Goal: Information Seeking & Learning: Learn about a topic

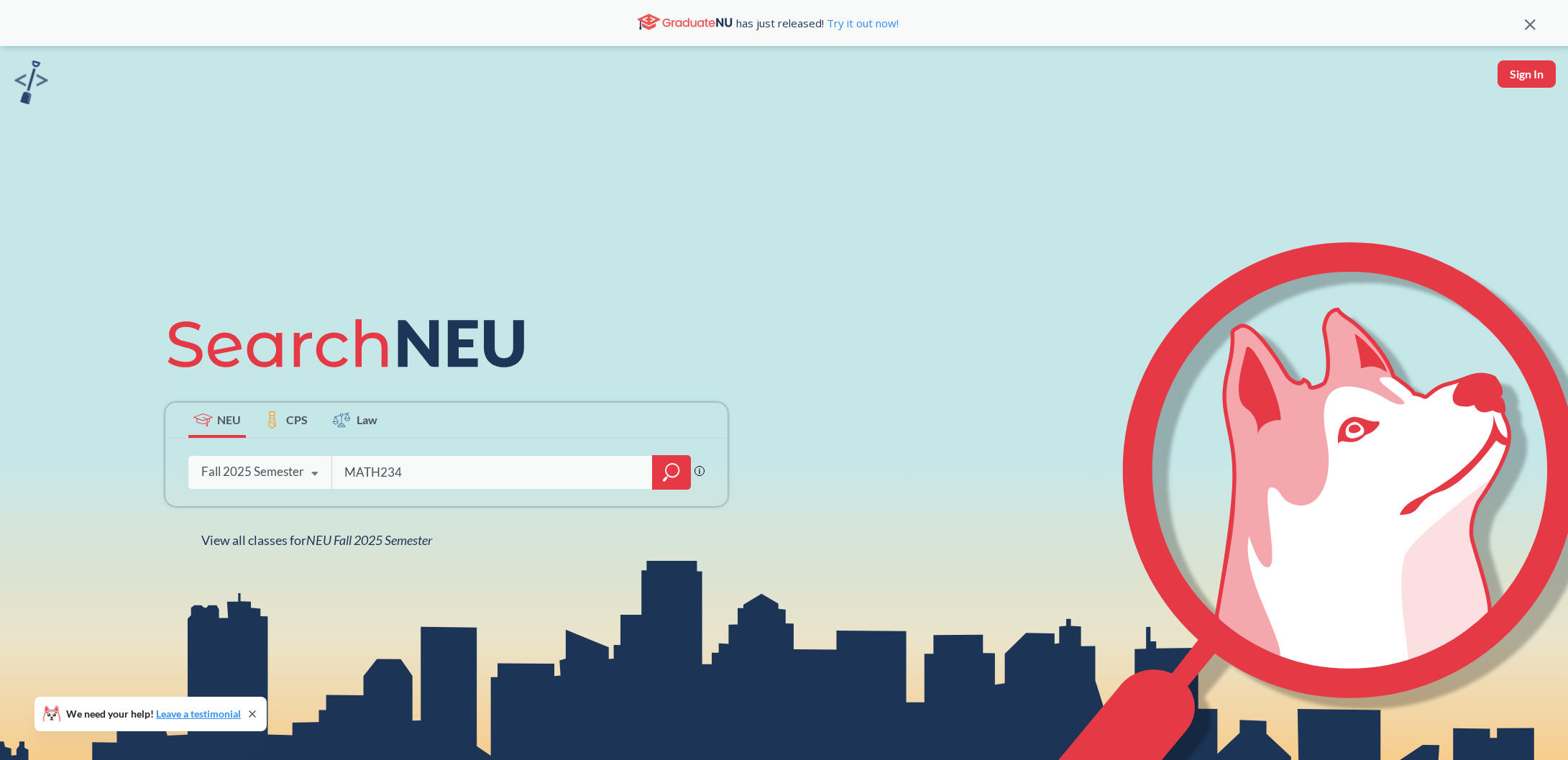
type input "MATH2341"
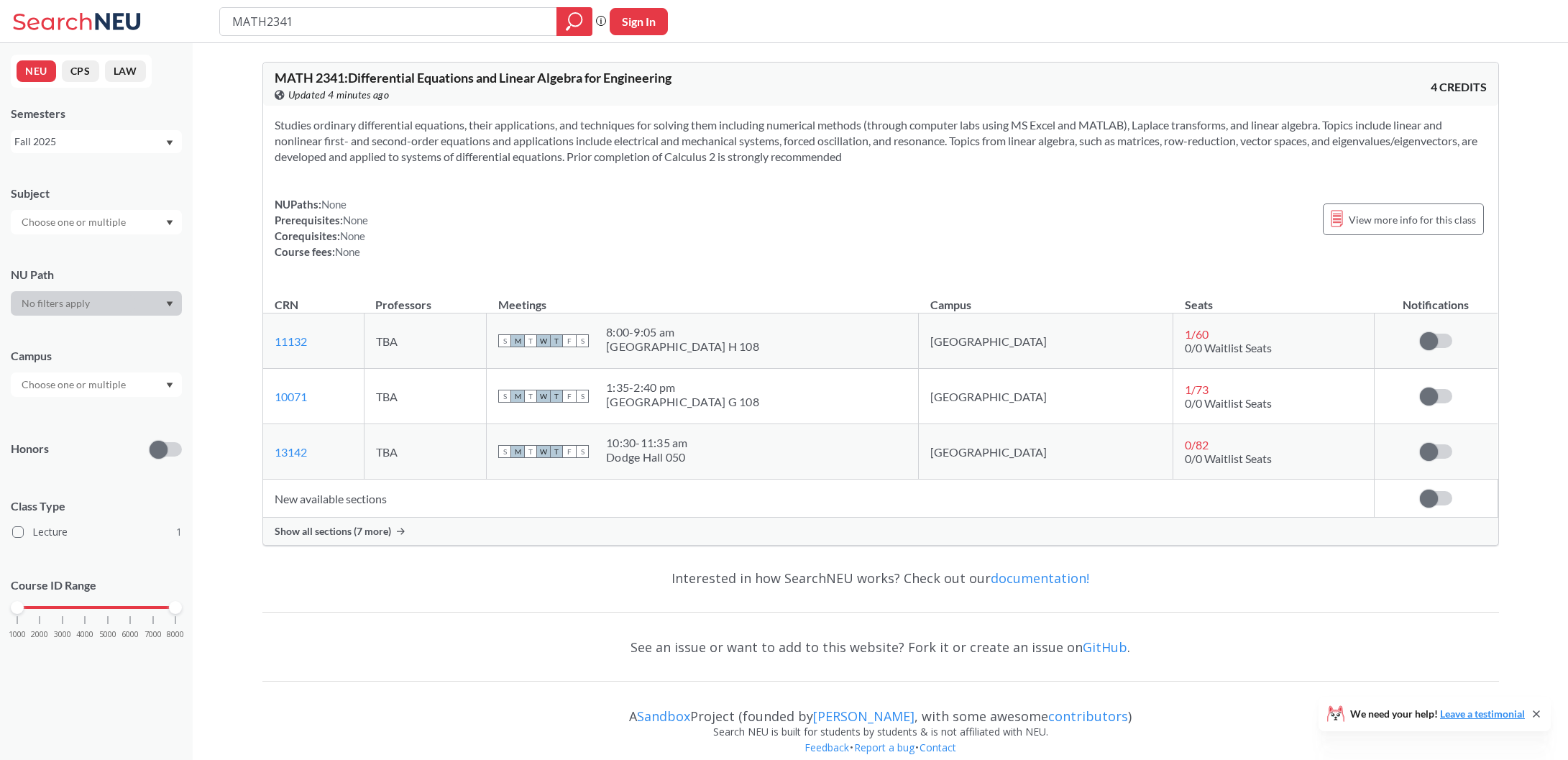
click at [372, 533] on span "Show all sections (7 more)" at bounding box center [332, 531] width 116 height 13
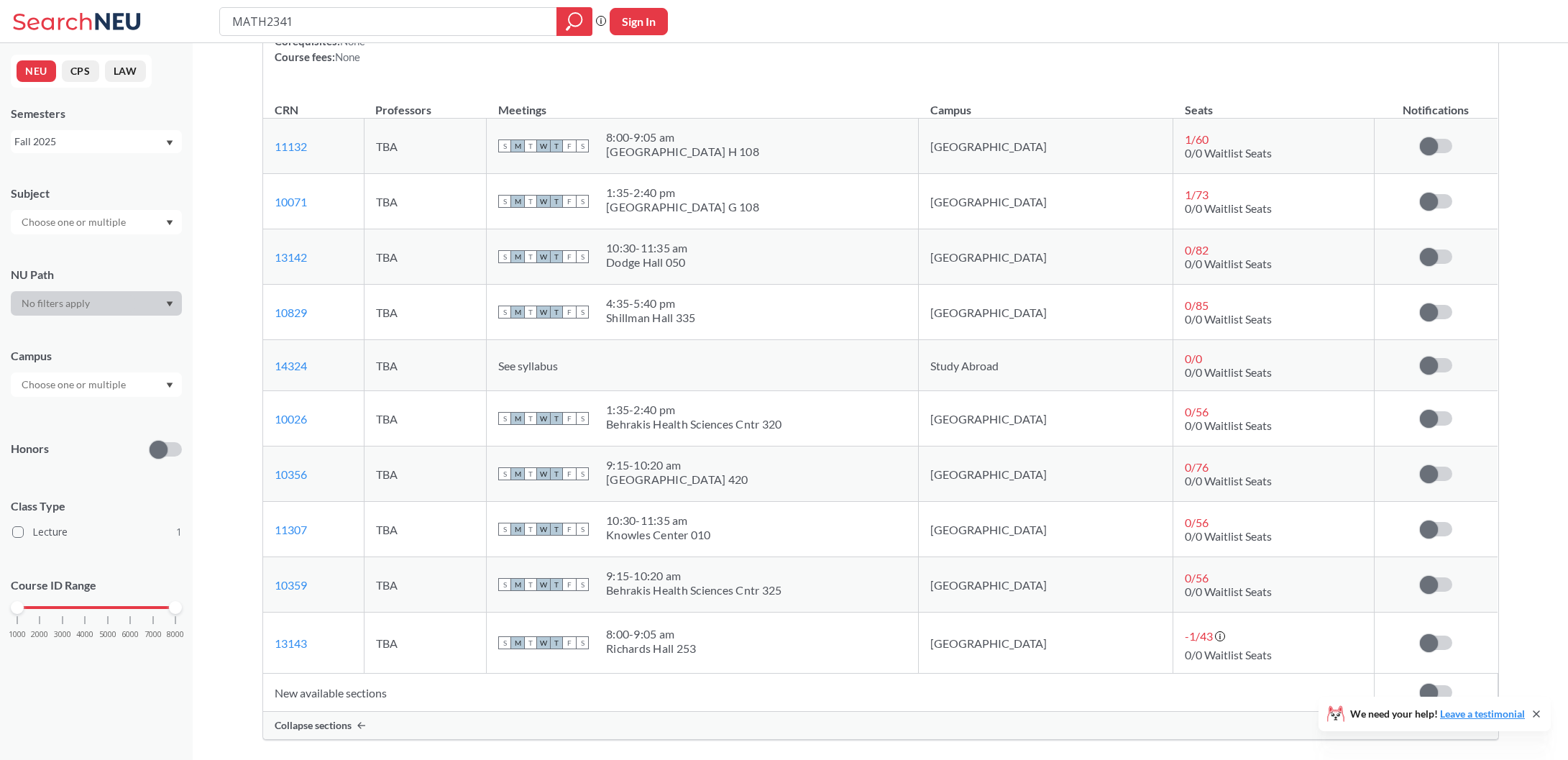
scroll to position [204, 0]
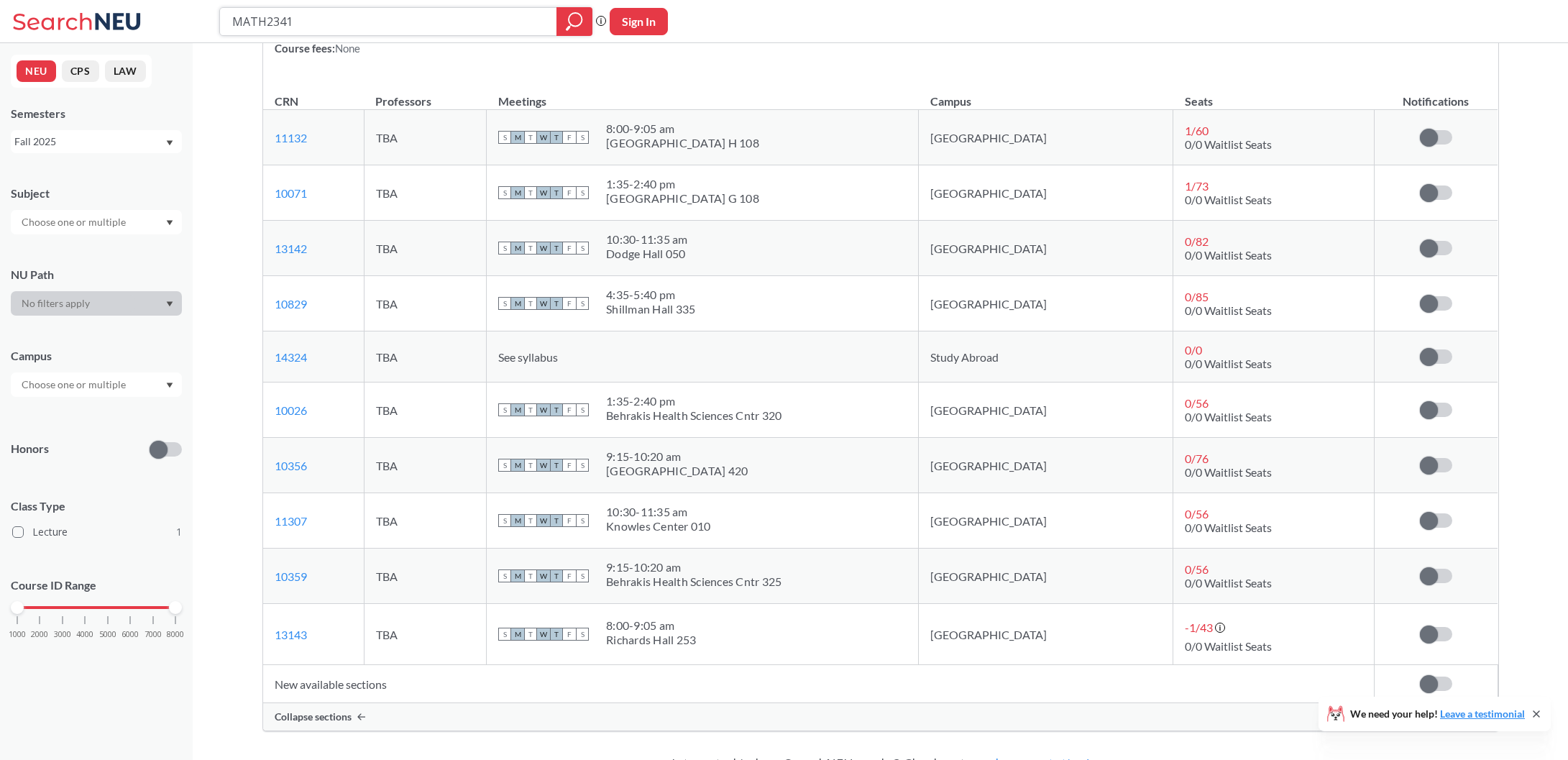
click at [322, 20] on input "MATH2341" at bounding box center [388, 21] width 316 height 25
type input "MATH 3081"
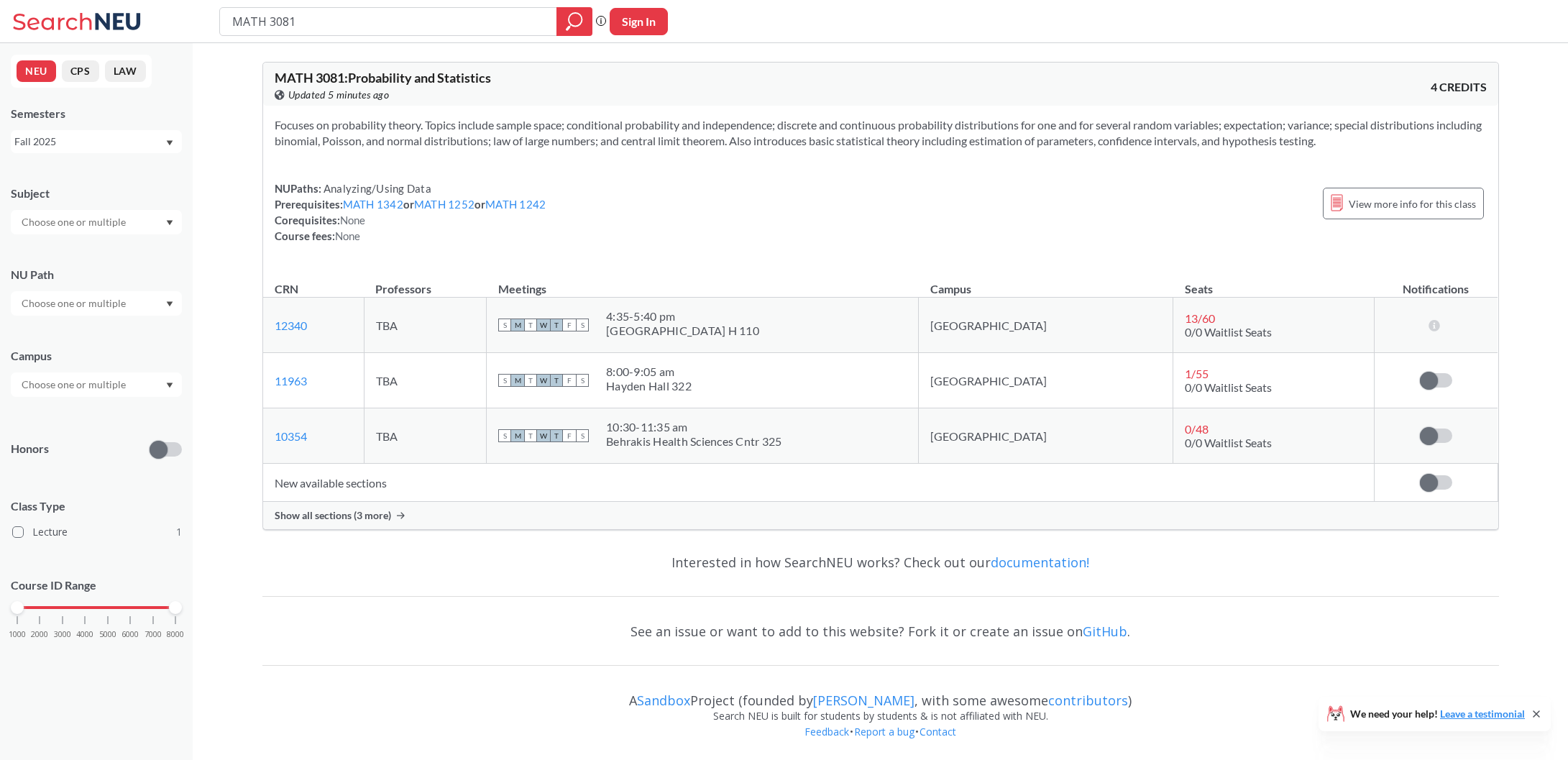
click at [331, 523] on div "Show all sections (3 more)" at bounding box center [880, 515] width 1235 height 27
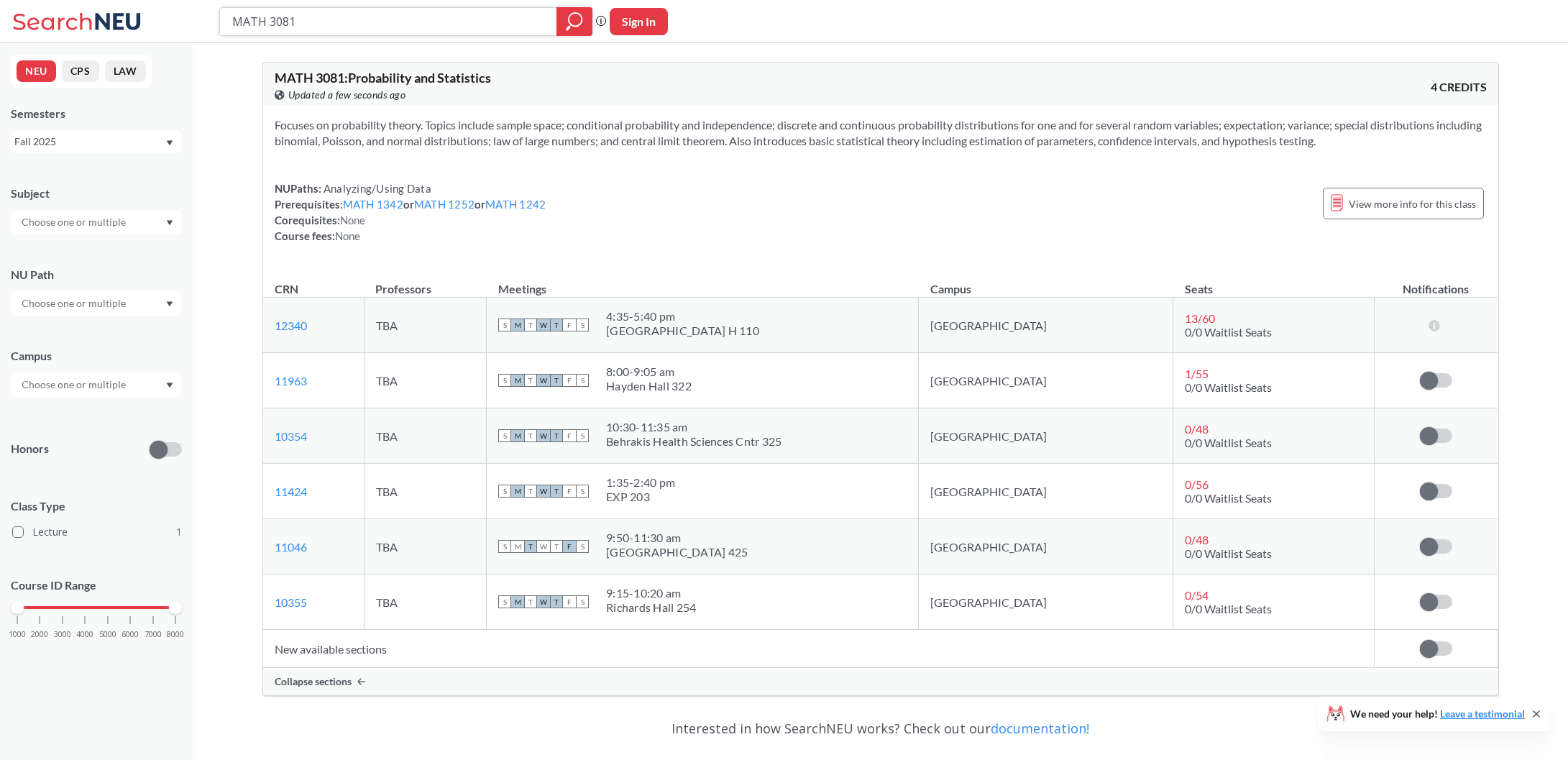
click at [253, 20] on input "MATH 3081" at bounding box center [388, 21] width 316 height 25
drag, startPoint x: 306, startPoint y: 20, endPoint x: 179, endPoint y: 20, distance: 127.0
click at [179, 20] on div "MATH 3081 Phrase search guarantees the exact search appears in the results. Ex.…" at bounding box center [784, 21] width 1568 height 43
type input "POLS 2332"
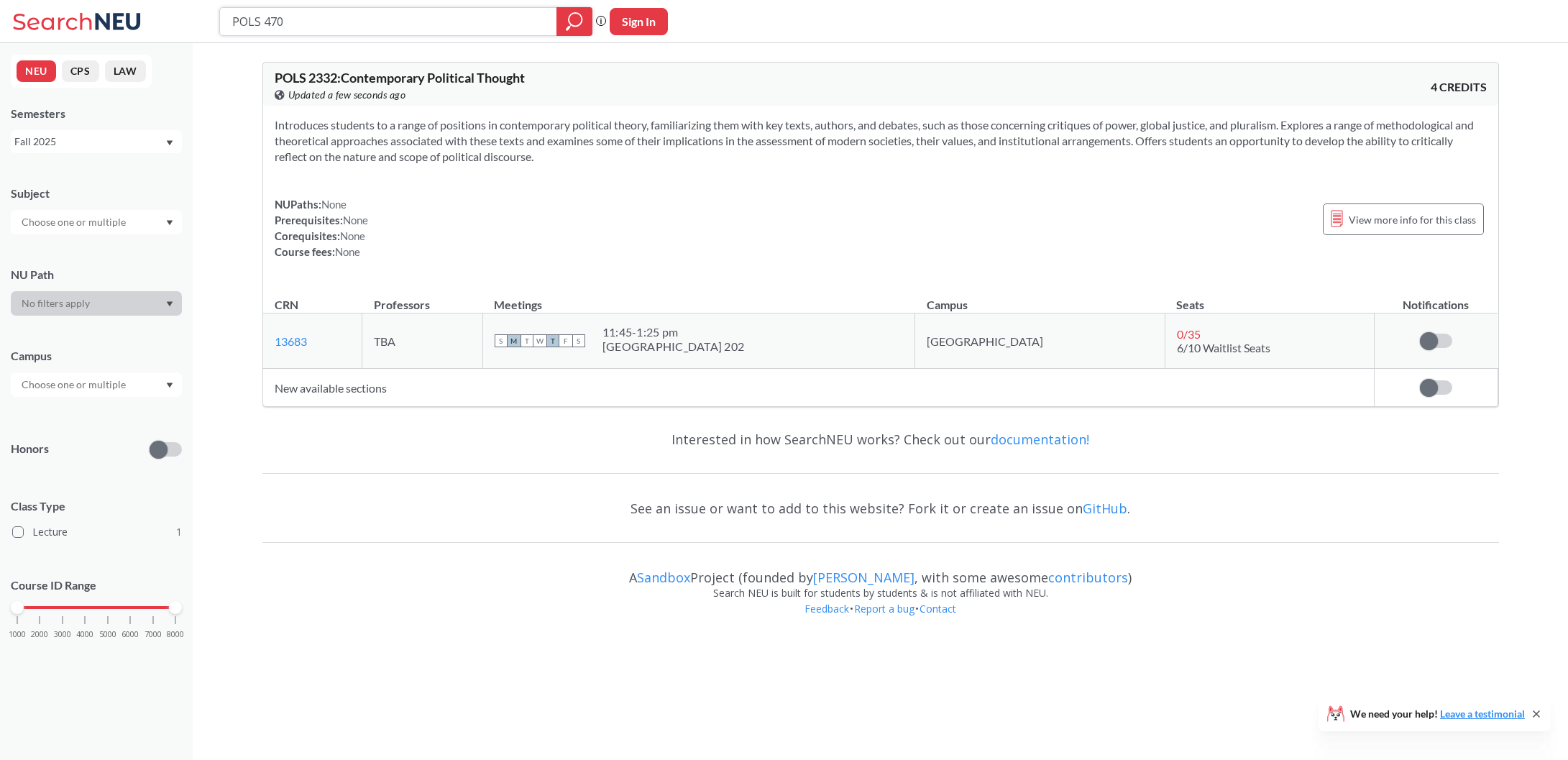
type input "POLS 4701"
